Goal: Task Accomplishment & Management: Manage account settings

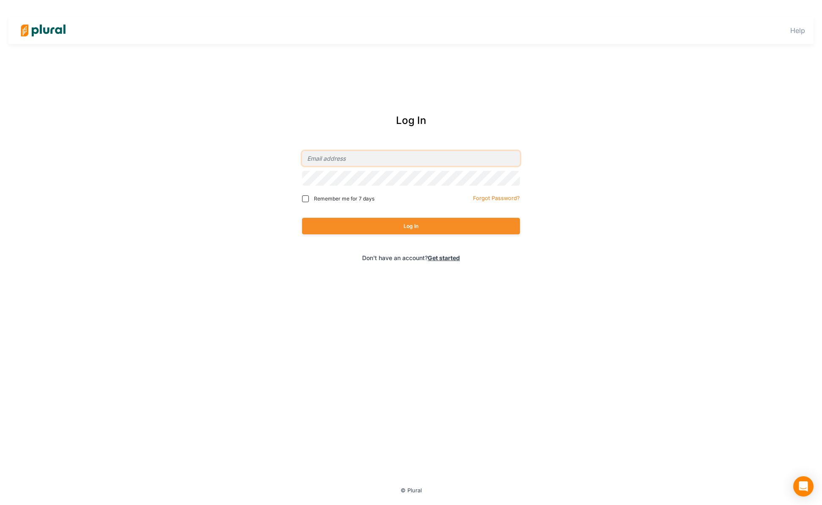
click at [323, 160] on input "email" at bounding box center [411, 158] width 218 height 15
type input "ryan+labs@pluralpolicy.com"
click at [332, 186] on div at bounding box center [411, 178] width 218 height 20
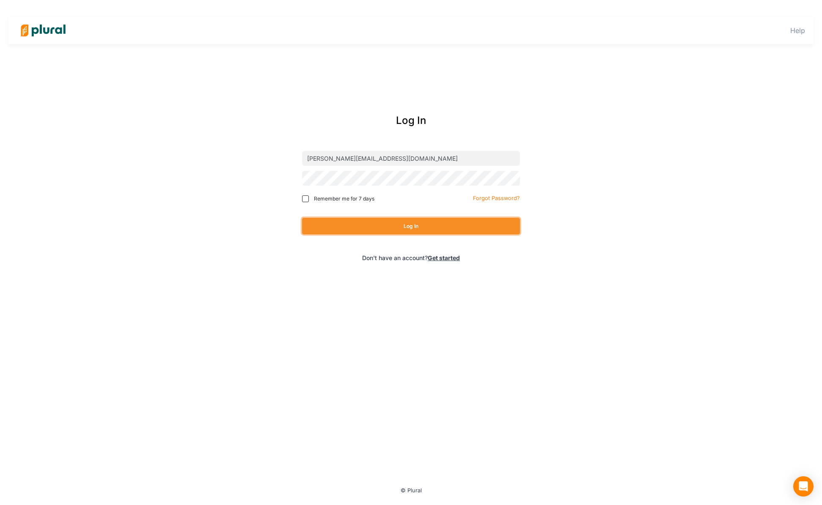
click at [323, 226] on button "Log In" at bounding box center [411, 226] width 218 height 16
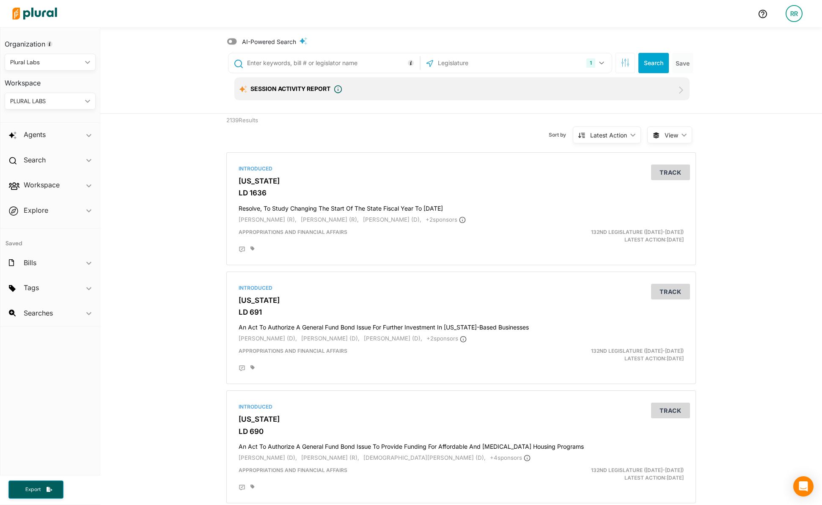
click at [796, 11] on div "RR" at bounding box center [794, 13] width 17 height 17
click at [761, 82] on link "Notification Settings" at bounding box center [771, 79] width 74 height 21
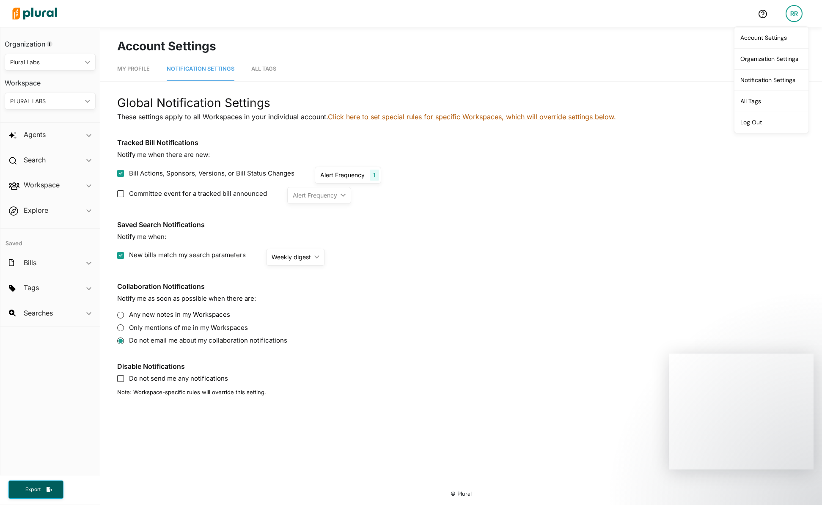
click at [392, 117] on link "Click here to set special rules for specific Workspaces, which will override se…" at bounding box center [472, 117] width 288 height 8
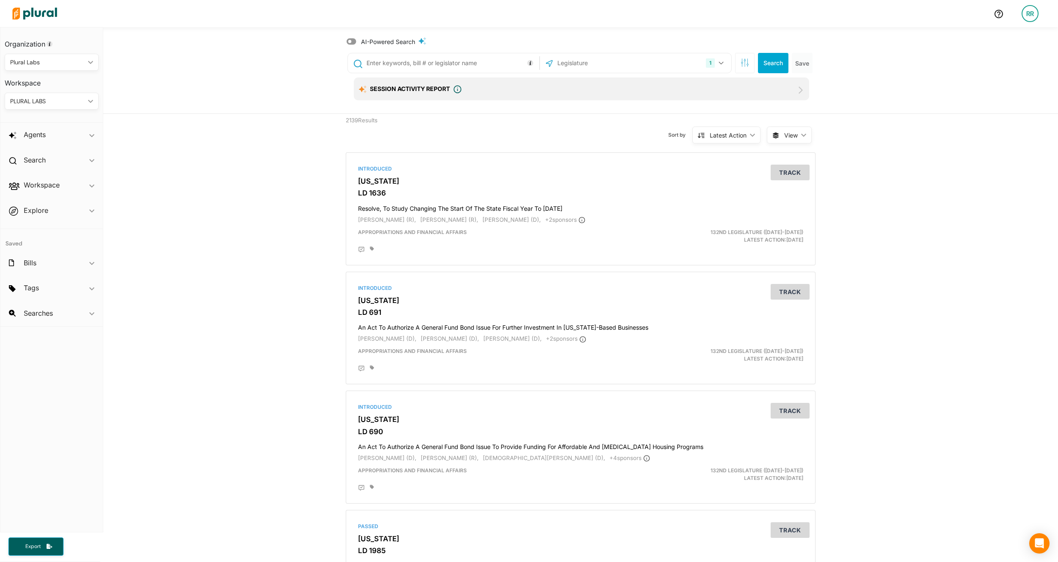
click at [1029, 11] on div "RR" at bounding box center [1029, 13] width 17 height 17
click at [1002, 77] on link "Notification Settings" at bounding box center [1007, 79] width 74 height 21
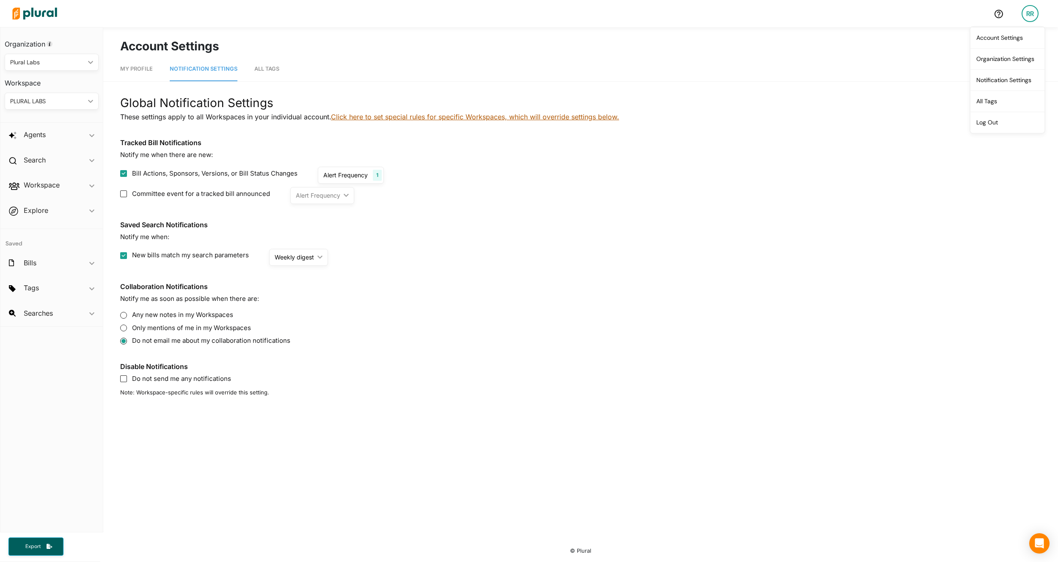
click at [388, 118] on link "Click here to set special rules for specific Workspaces, which will override se…" at bounding box center [475, 117] width 288 height 8
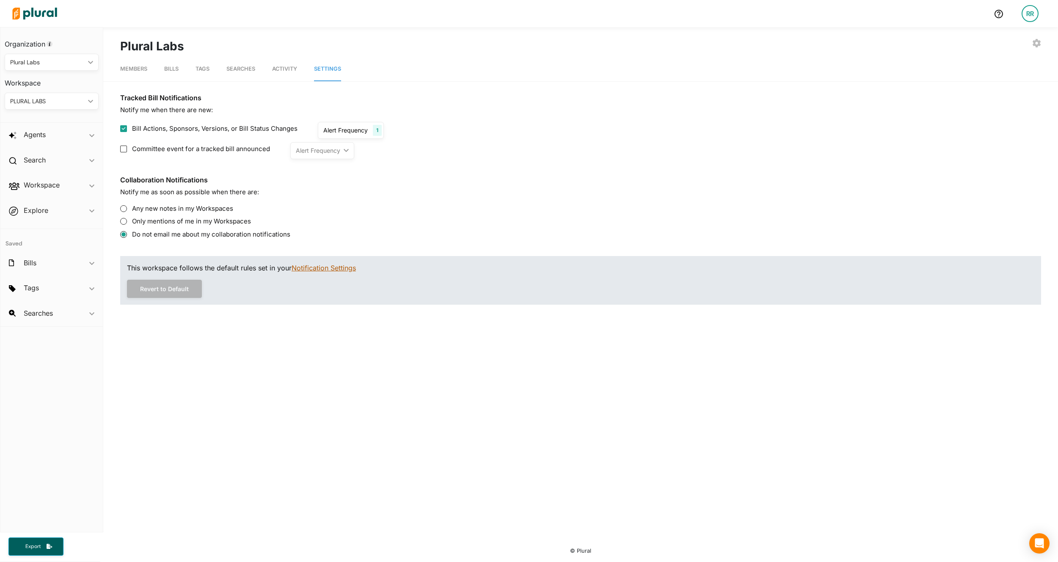
click at [323, 269] on link "Notification Settings" at bounding box center [323, 268] width 64 height 8
